Goal: Information Seeking & Learning: Learn about a topic

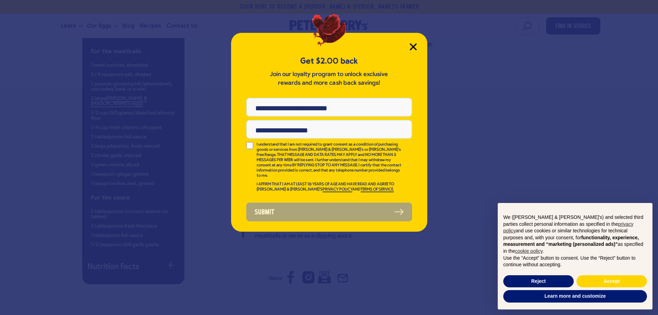
drag, startPoint x: 414, startPoint y: 48, endPoint x: 421, endPoint y: 51, distance: 7.9
click at [414, 48] on icon "Close Modal" at bounding box center [413, 47] width 6 height 6
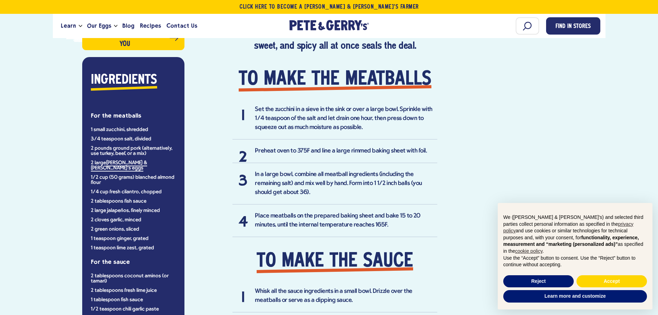
scroll to position [523, 0]
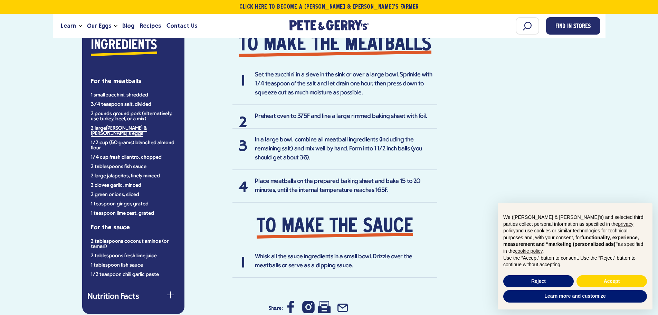
click at [417, 151] on li "In a large bowl, combine all meatball ingredients (including the remaining salt…" at bounding box center [335, 152] width 205 height 35
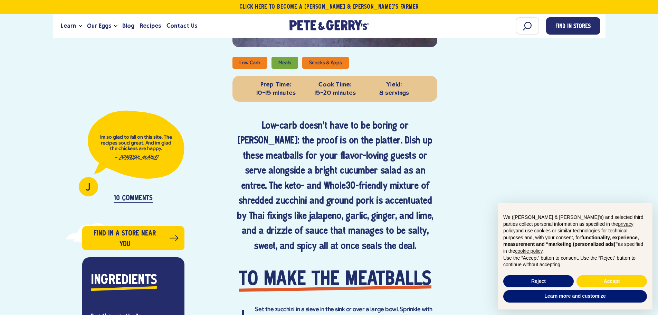
scroll to position [281, 0]
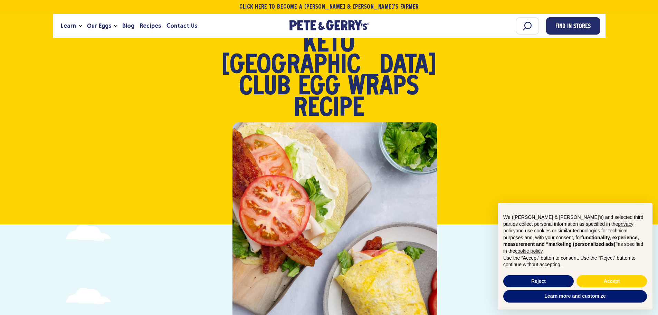
scroll to position [35, 0]
